Goal: Task Accomplishment & Management: Complete application form

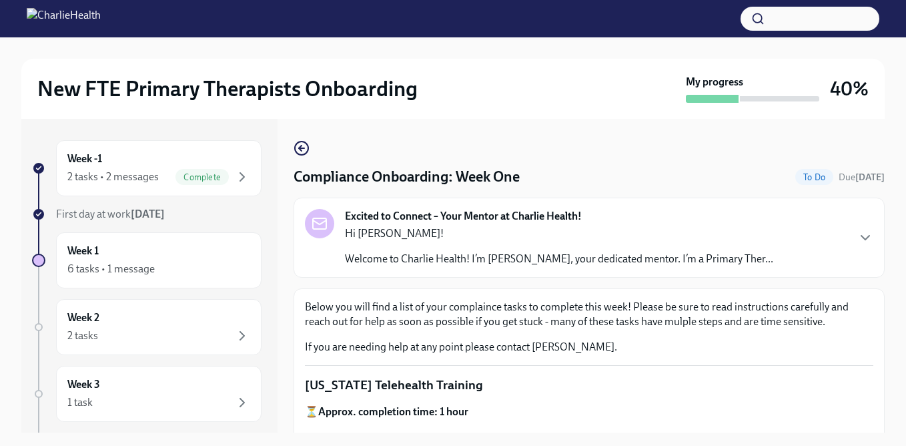
scroll to position [215, 0]
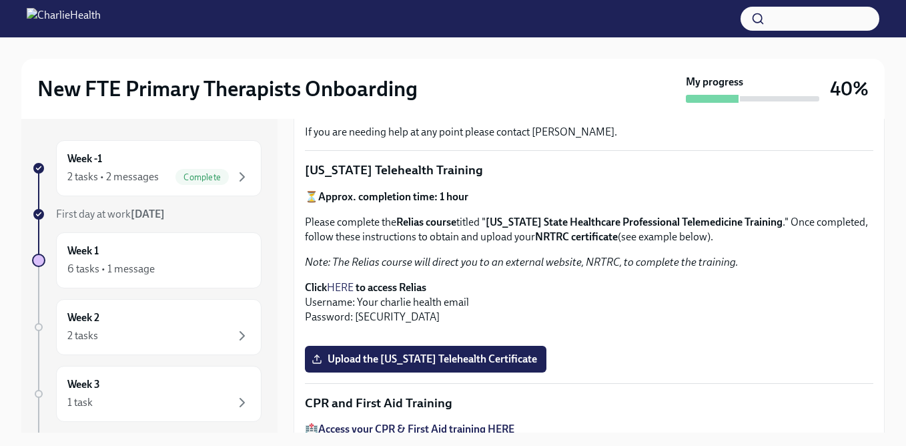
click at [139, 216] on strong "[DATE]" at bounding box center [148, 213] width 34 height 13
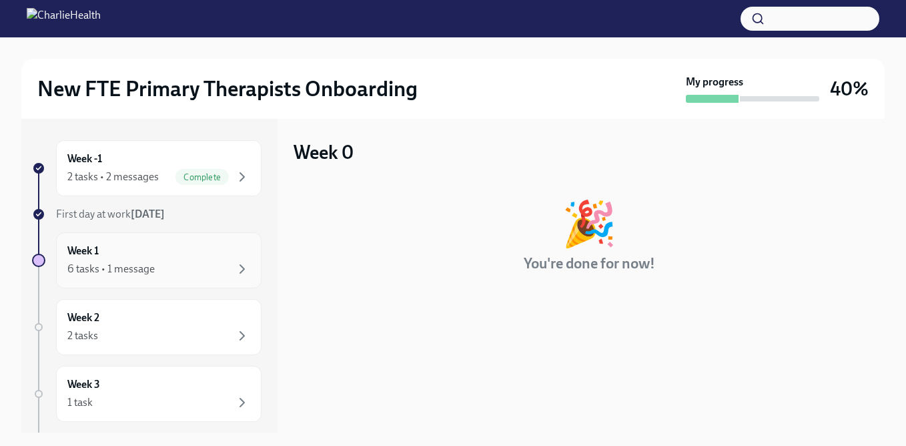
click at [131, 259] on div "Week 1 6 tasks • 1 message" at bounding box center [158, 259] width 183 height 33
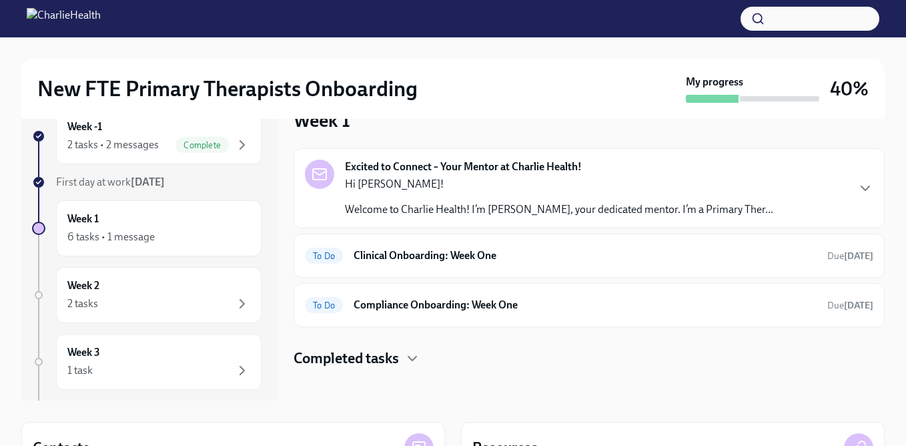
scroll to position [31, 0]
click at [466, 207] on p "Welcome to Charlie Health! I’m [PERSON_NAME], your dedicated mentor. I’m a Prim…" at bounding box center [559, 210] width 428 height 15
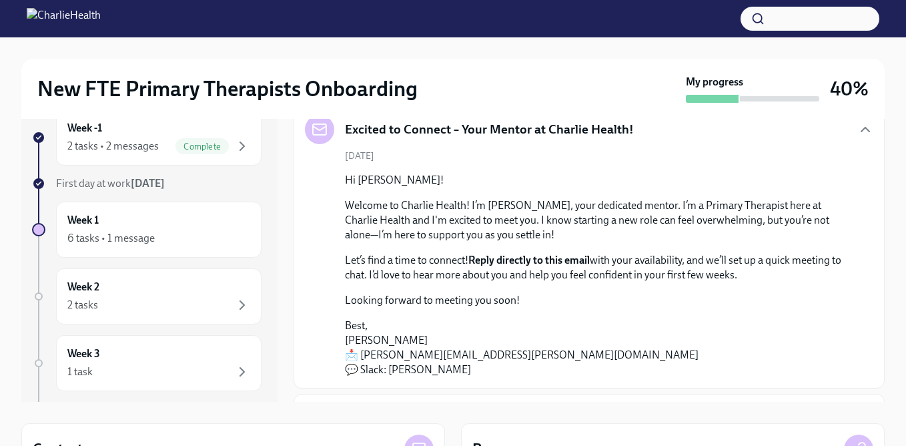
scroll to position [0, 0]
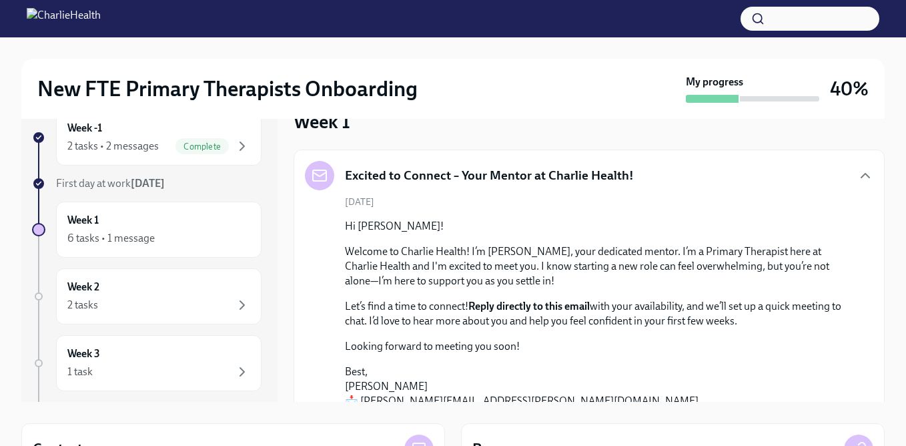
click at [466, 207] on div "[DATE] Hi [PERSON_NAME]! Welcome to Charlie Health! I’m [PERSON_NAME], your ded…" at bounding box center [589, 308] width 568 height 227
click at [460, 181] on h5 "Excited to Connect – Your Mentor at Charlie Health!" at bounding box center [489, 175] width 289 height 17
click at [869, 175] on icon "button" at bounding box center [865, 175] width 16 height 16
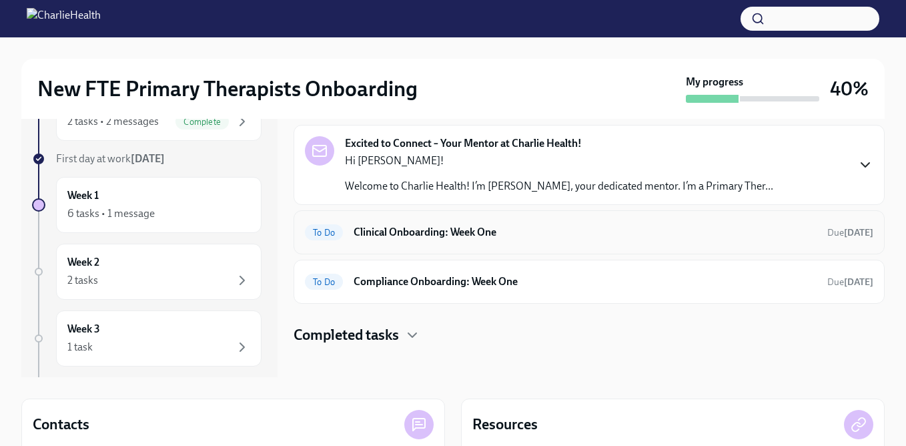
click at [436, 232] on h6 "Clinical Onboarding: Week One" at bounding box center [585, 232] width 463 height 15
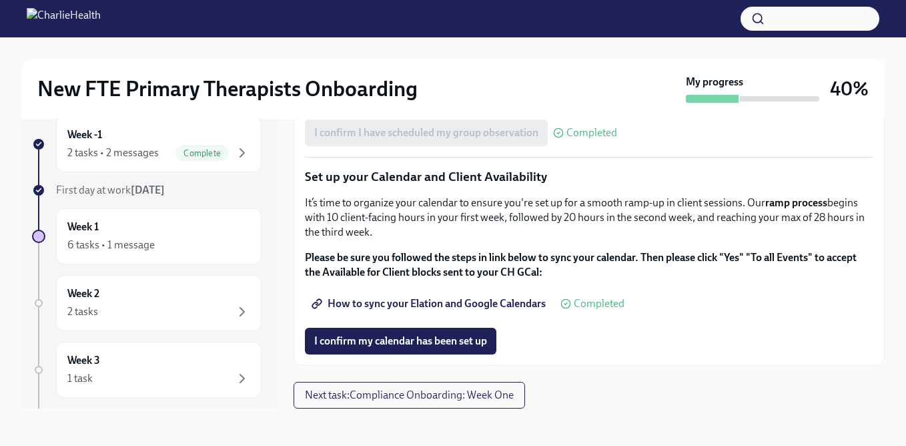
scroll to position [1984, 0]
click at [416, 303] on span "How to sync your Elation and Google Calendars" at bounding box center [429, 303] width 231 height 13
click at [151, 159] on div "2 tasks • 2 messages" at bounding box center [112, 152] width 91 height 15
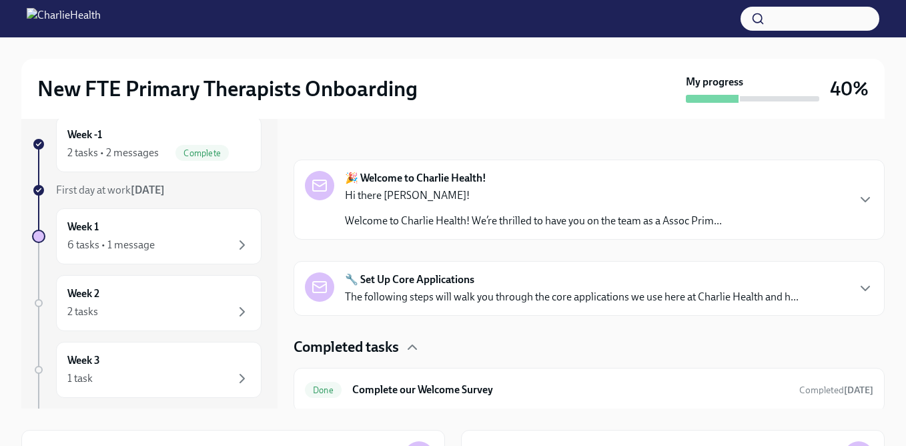
scroll to position [195, 0]
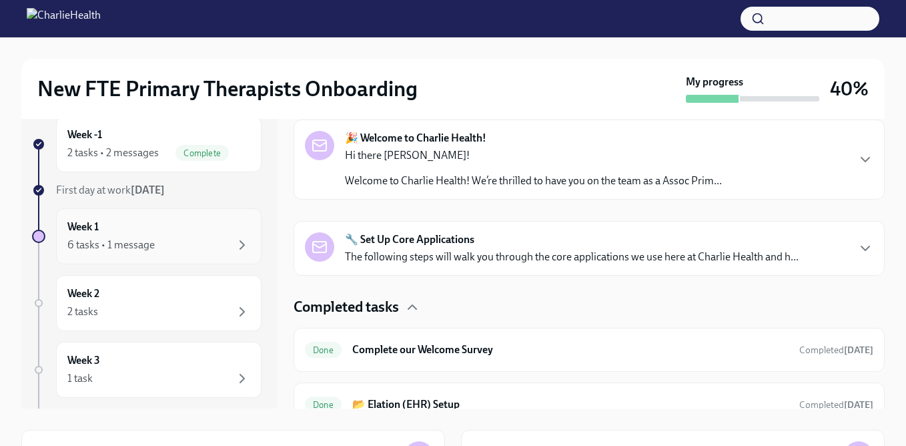
click at [164, 237] on div "6 tasks • 1 message" at bounding box center [158, 245] width 183 height 16
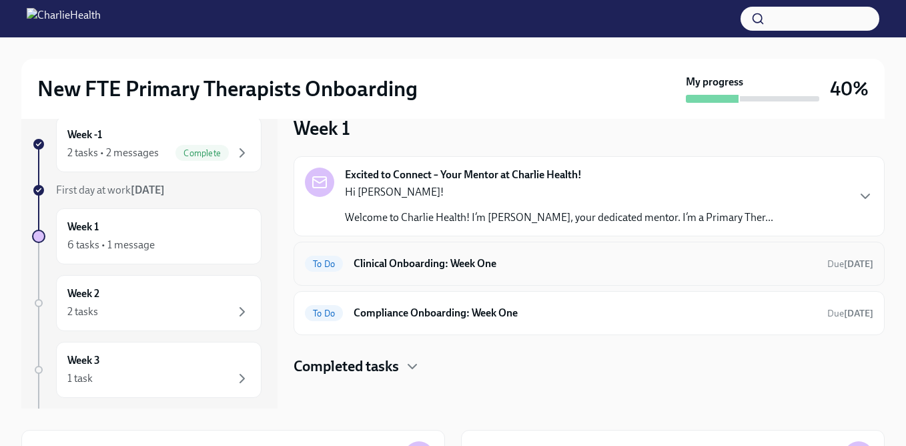
click at [417, 261] on h6 "Clinical Onboarding: Week One" at bounding box center [585, 263] width 463 height 15
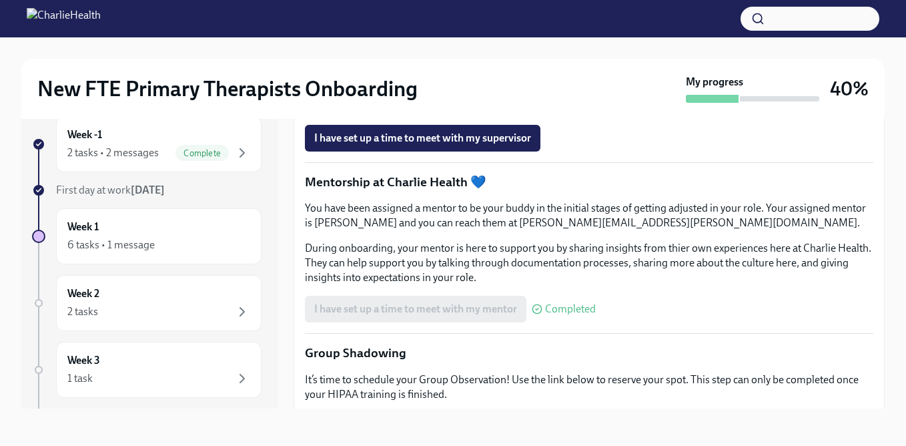
scroll to position [1187, 0]
click at [418, 145] on span "I have set up a time to meet with my supervisor" at bounding box center [422, 138] width 217 height 13
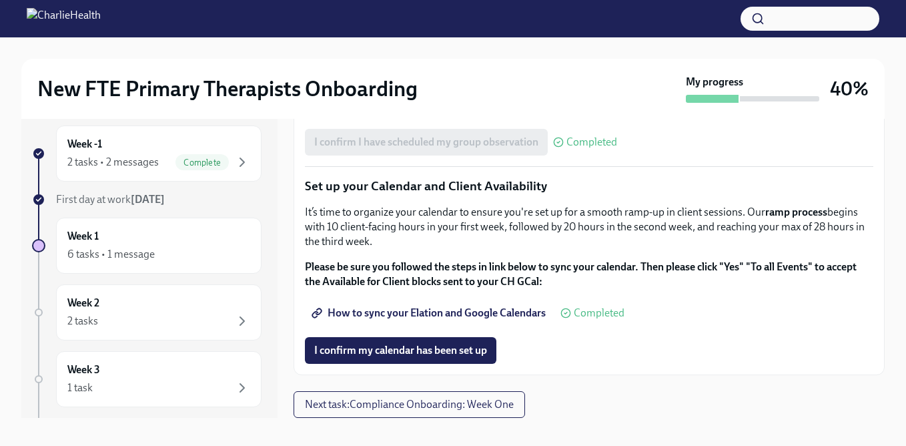
scroll to position [19, 0]
